Goal: Transaction & Acquisition: Purchase product/service

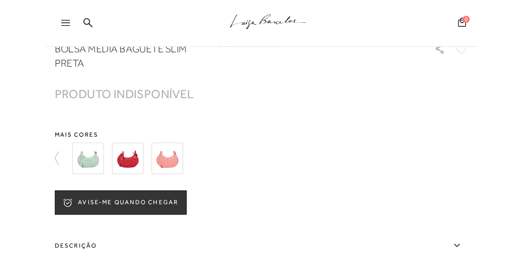
scroll to position [691, 0]
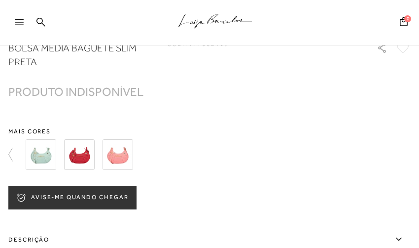
click at [74, 209] on button "AVISE-ME QUANDO CHEGAR" at bounding box center [72, 198] width 128 height 24
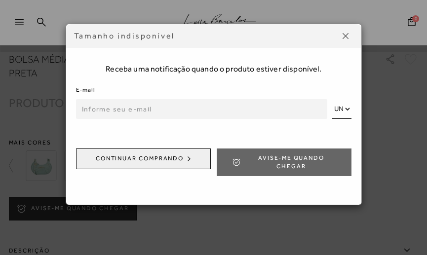
click at [169, 112] on input "email" at bounding box center [201, 109] width 251 height 20
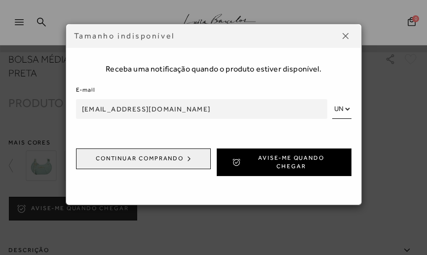
type input "[EMAIL_ADDRESS][DOMAIN_NAME]"
click at [217, 149] on button "Avise-me quando chegar" at bounding box center [284, 163] width 135 height 28
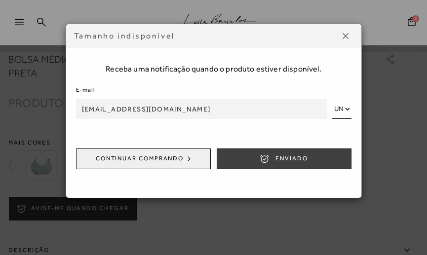
click at [260, 154] on icon "submit" at bounding box center [265, 159] width 10 height 10
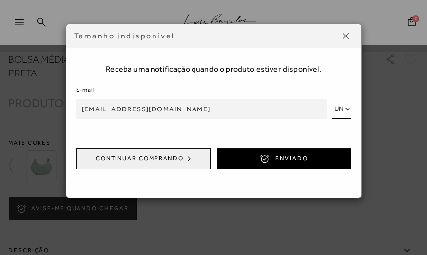
click at [336, 120] on form "E-mail [EMAIL_ADDRESS][DOMAIN_NAME] UN Continuar comprando ENVIADO" at bounding box center [213, 130] width 275 height 93
click at [338, 113] on select "UN" at bounding box center [341, 109] width 19 height 20
click at [332, 99] on select "UN" at bounding box center [341, 109] width 19 height 20
click at [341, 114] on select "UN" at bounding box center [341, 109] width 19 height 20
click at [332, 99] on select "UN" at bounding box center [341, 109] width 19 height 20
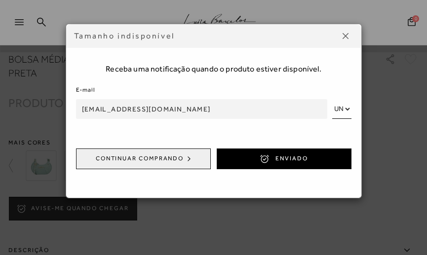
click at [185, 22] on div "Tamanho indisponível Receba uma notificação quando o produto estiver disponível…" at bounding box center [213, 127] width 427 height 255
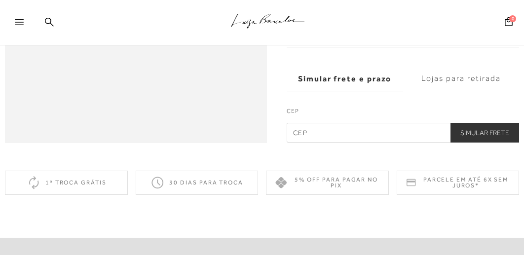
scroll to position [839, 0]
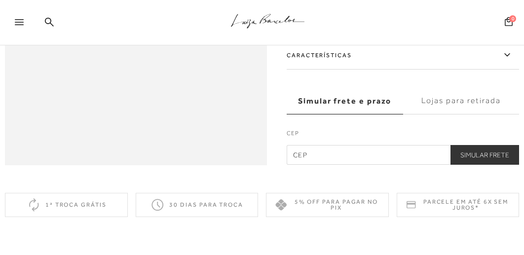
click at [419, 114] on label "Lojas para retirada" at bounding box center [461, 101] width 116 height 27
click at [0, 0] on input "Lojas para retirada" at bounding box center [0, 0] width 0 height 0
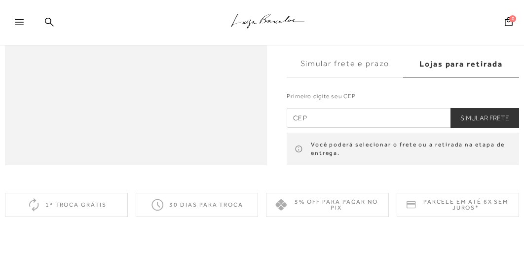
click at [345, 128] on input "text" at bounding box center [403, 118] width 232 height 20
type input "29090-490"
click at [419, 128] on button "Simular Frete" at bounding box center [484, 118] width 69 height 20
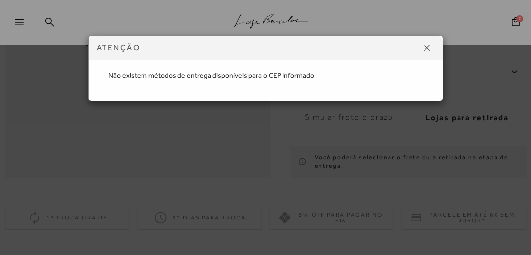
click at [419, 49] on img at bounding box center [427, 48] width 6 height 6
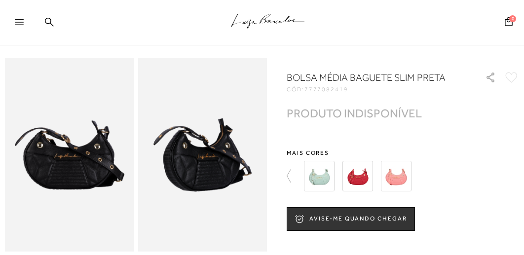
scroll to position [49, 0]
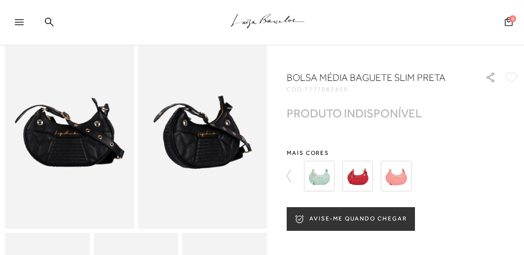
click at [389, 220] on button "AVISE-ME QUANDO CHEGAR" at bounding box center [351, 219] width 128 height 24
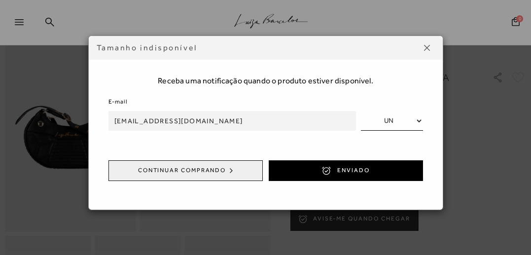
click at [419, 49] on img at bounding box center [427, 48] width 6 height 6
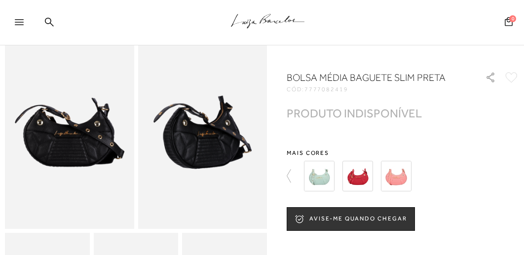
click at [393, 206] on div "BOLSA MÉDIA BAGUETE SLIM PRETA CÓD: 7777082419 × É necessário selecionar um tam…" at bounding box center [403, 248] width 232 height 355
click at [376, 244] on div "BOLSA MÉDIA BAGUETE SLIM PRETA CÓD: 7777082419 × É necessário selecionar um tam…" at bounding box center [403, 248] width 232 height 355
click at [380, 218] on button "AVISE-ME QUANDO CHEGAR" at bounding box center [351, 219] width 128 height 24
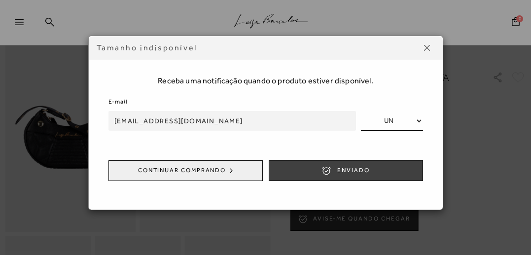
click at [378, 174] on button "ENVIADO" at bounding box center [346, 170] width 154 height 21
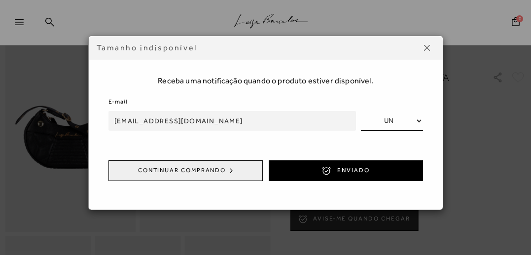
click at [419, 106] on div "Tamanho indisponível Receba uma notificação quando o produto estiver disponível…" at bounding box center [266, 123] width 444 height 175
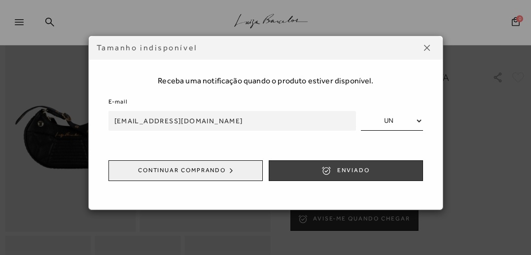
click at [320, 180] on button "ENVIADO" at bounding box center [346, 170] width 154 height 21
click at [322, 172] on icon "submit" at bounding box center [327, 171] width 10 height 10
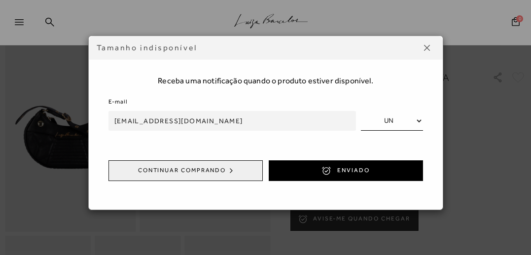
click at [259, 169] on button "Continuar comprando" at bounding box center [186, 170] width 154 height 21
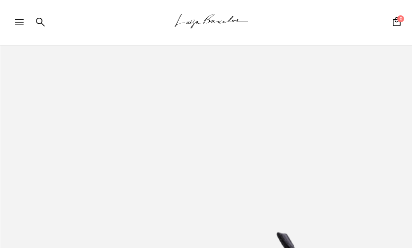
scroll to position [0, 0]
